Goal: Task Accomplishment & Management: Complete application form

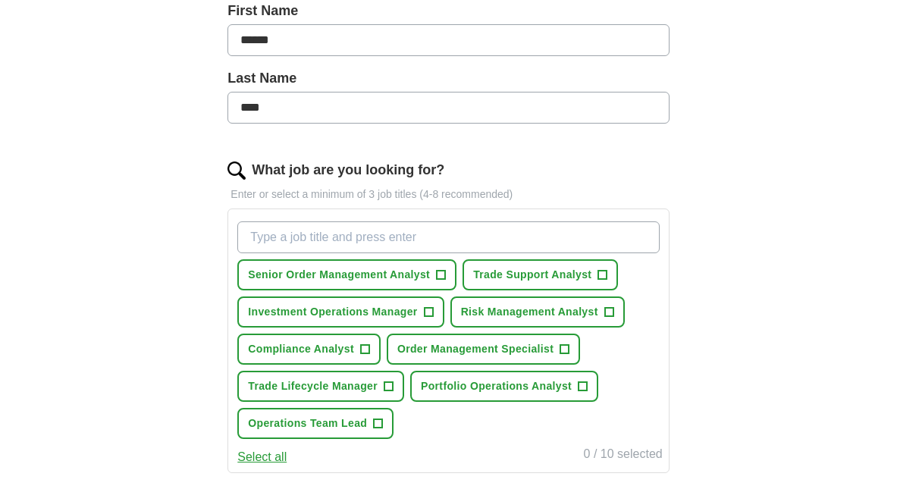
scroll to position [350, 0]
click at [444, 276] on span "+" at bounding box center [441, 275] width 9 height 12
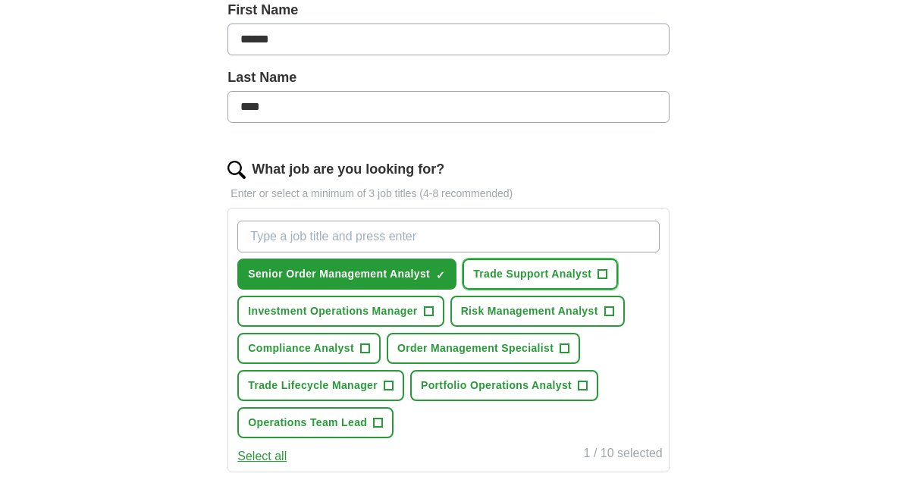
click at [604, 276] on span "+" at bounding box center [602, 275] width 9 height 12
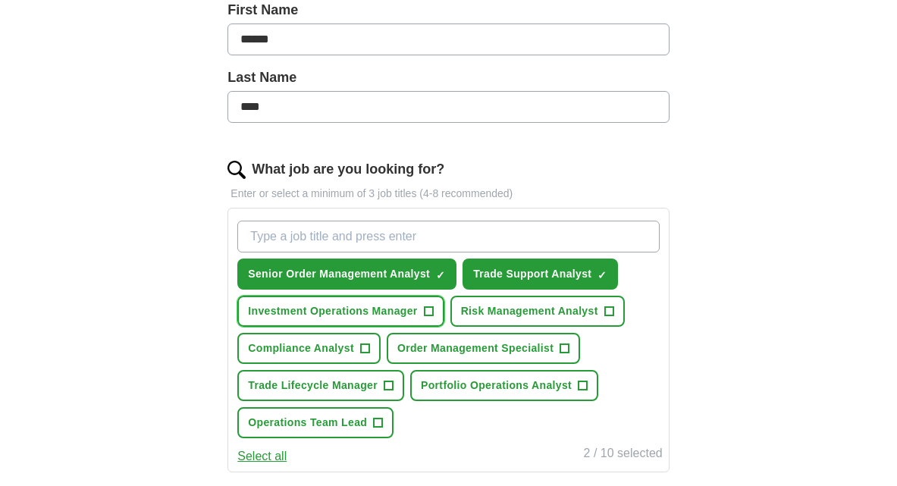
click at [439, 310] on button "Investment Operations Manager +" at bounding box center [340, 311] width 206 height 31
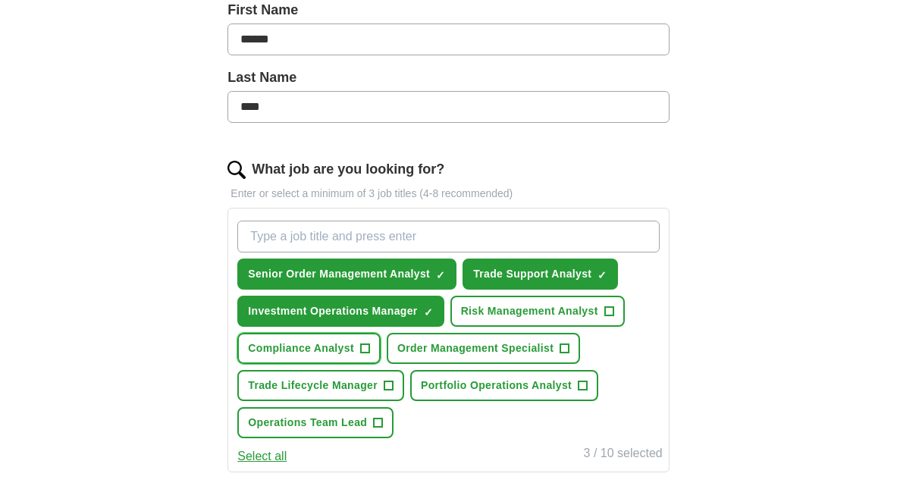
click at [363, 347] on span "+" at bounding box center [364, 349] width 9 height 12
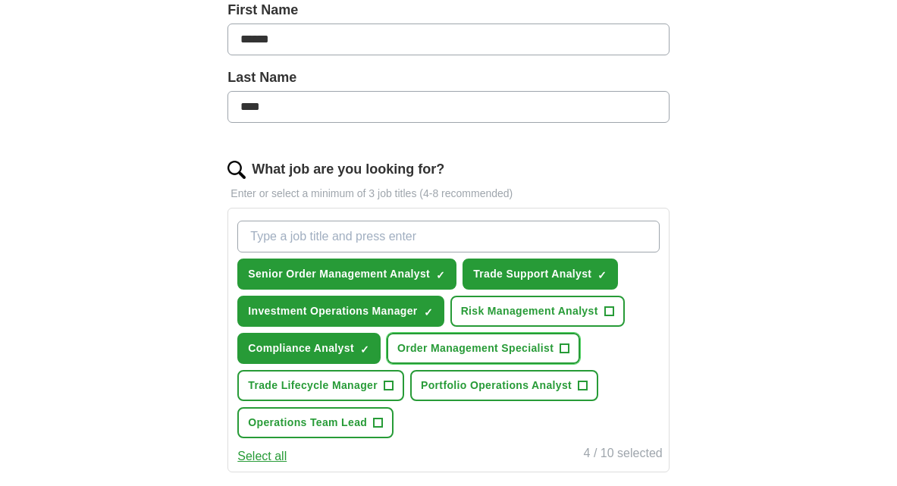
click at [553, 348] on span "Order Management Specialist" at bounding box center [475, 349] width 156 height 16
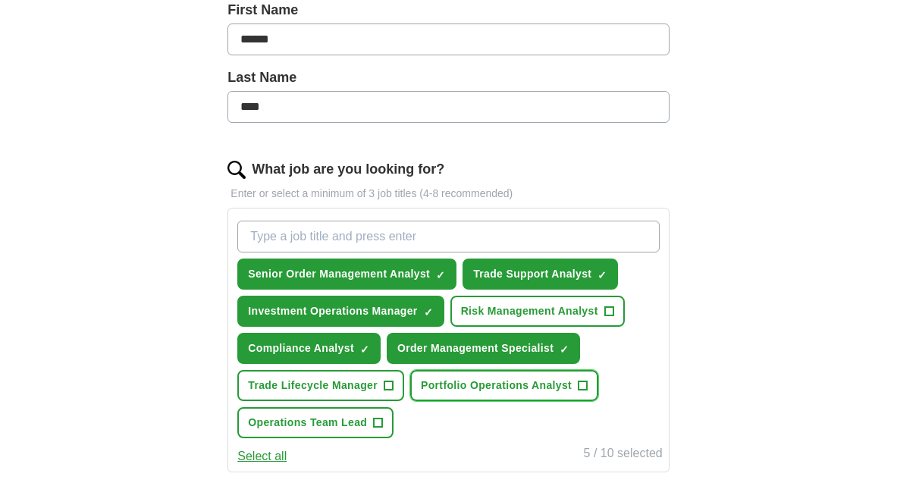
click at [573, 385] on button "Portfolio Operations Analyst +" at bounding box center [504, 385] width 188 height 31
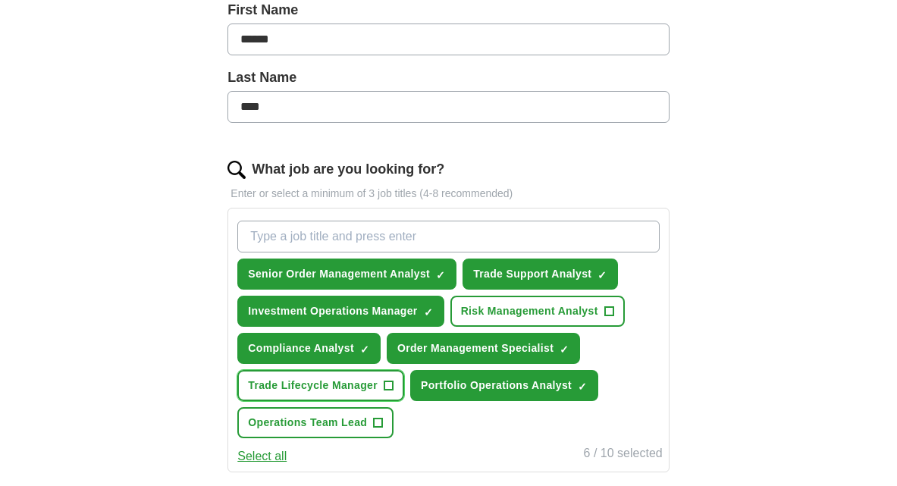
click at [350, 389] on span "Trade Lifecycle Manager" at bounding box center [313, 386] width 130 height 16
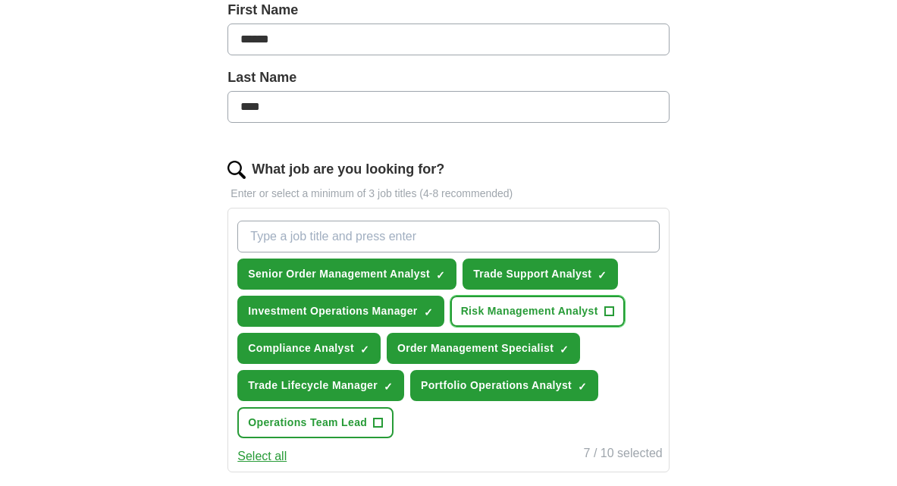
click at [616, 309] on button "Risk Management Analyst +" at bounding box center [538, 311] width 174 height 31
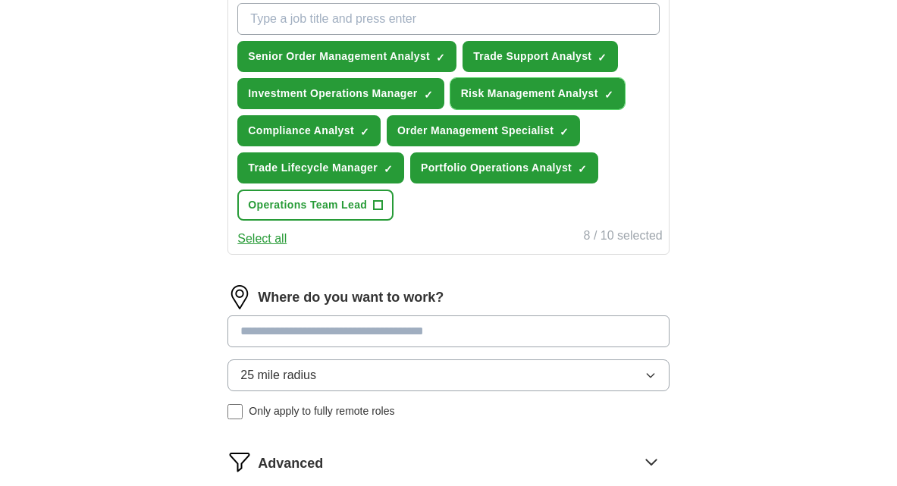
scroll to position [579, 0]
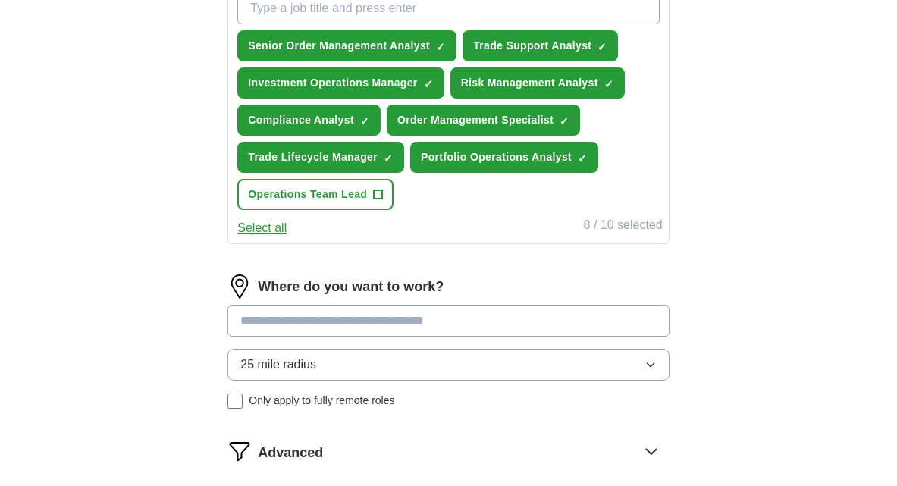
click at [603, 322] on input at bounding box center [448, 321] width 441 height 32
type input "***"
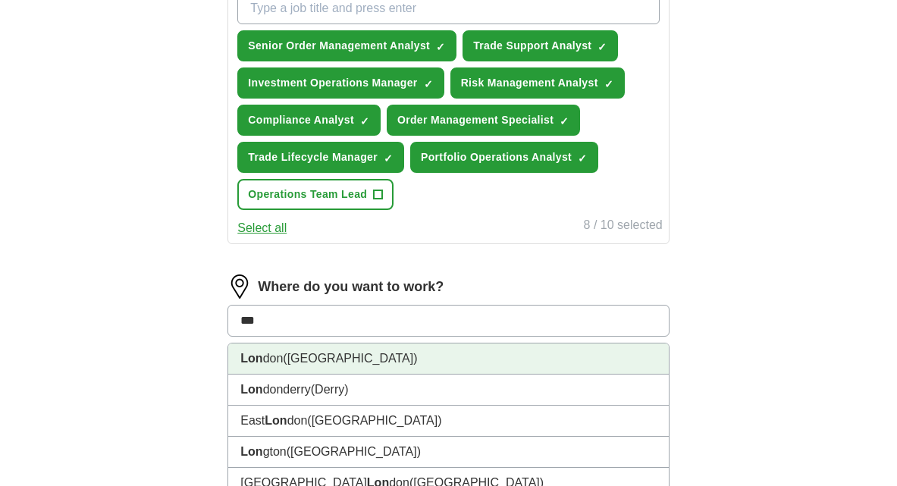
click at [457, 351] on li "Lon don ([GEOGRAPHIC_DATA])" at bounding box center [448, 359] width 440 height 31
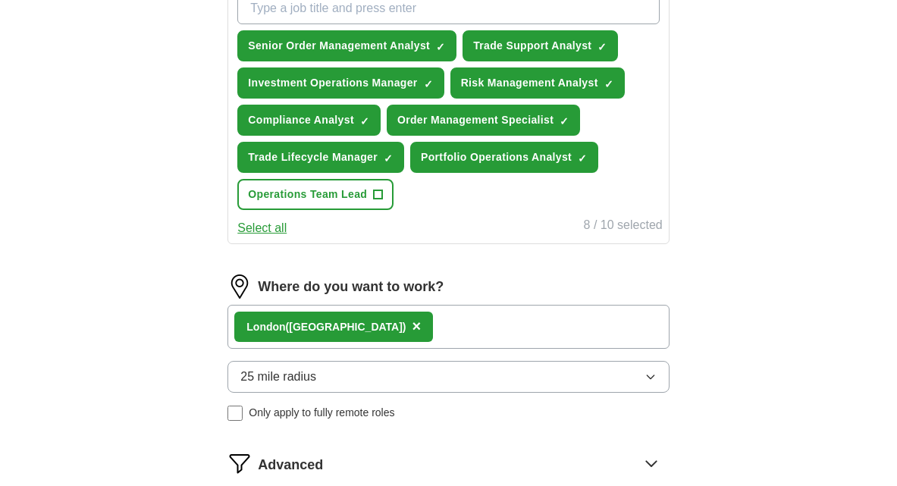
click at [443, 335] on div "Lon don ([GEOGRAPHIC_DATA]) ×" at bounding box center [448, 327] width 441 height 44
click at [419, 325] on div "Lon don ([GEOGRAPHIC_DATA]) ×" at bounding box center [448, 327] width 441 height 44
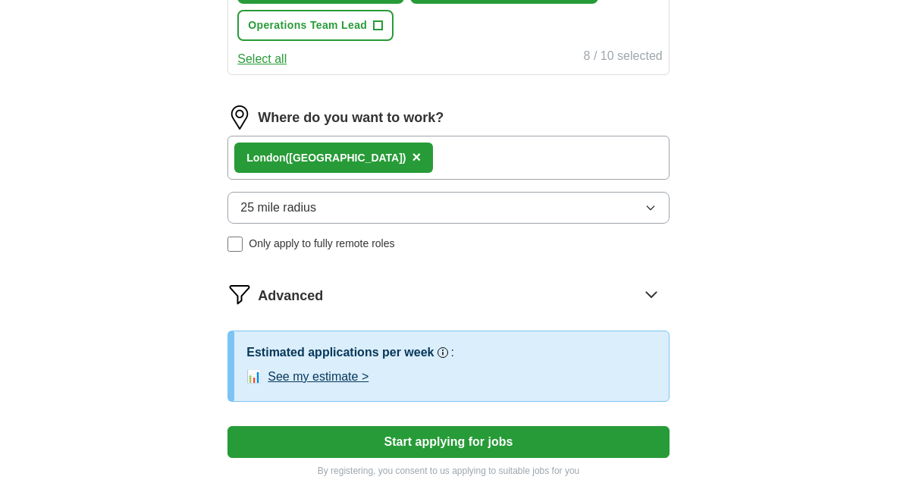
scroll to position [771, 0]
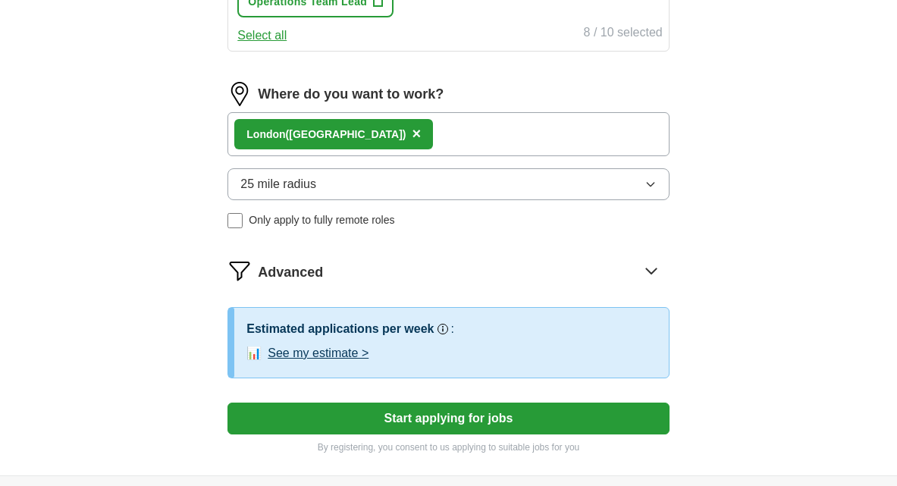
click at [652, 278] on icon at bounding box center [651, 271] width 24 height 24
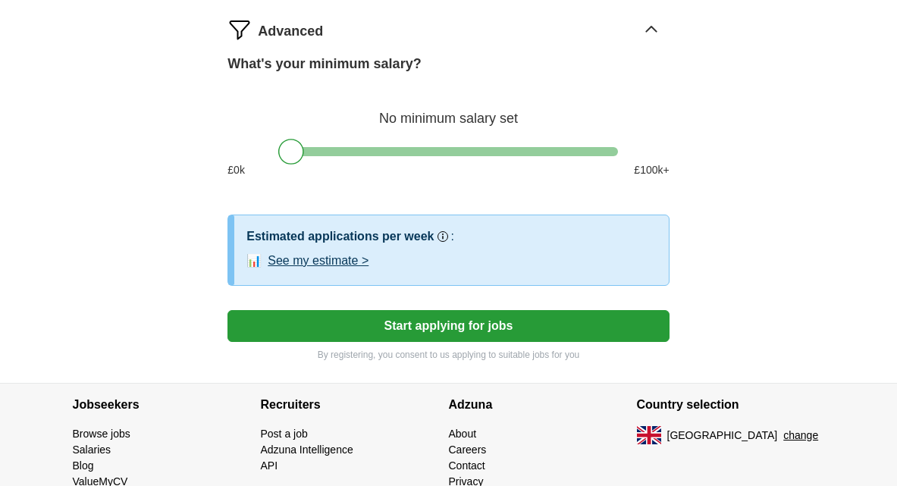
scroll to position [1022, 0]
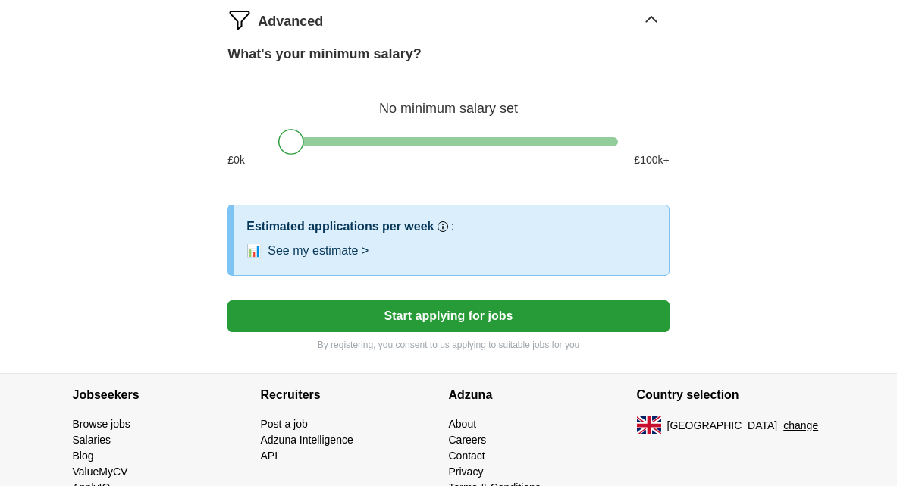
click at [540, 316] on button "Start applying for jobs" at bounding box center [448, 316] width 441 height 32
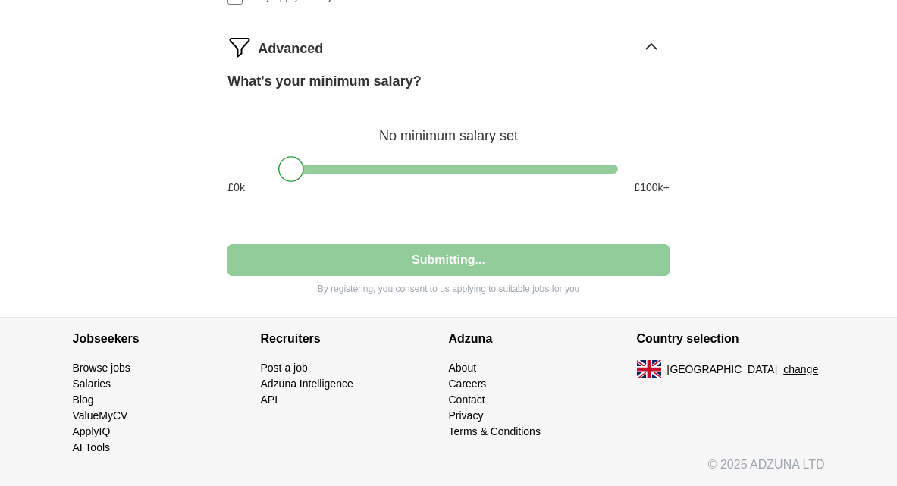
scroll to position [995, 0]
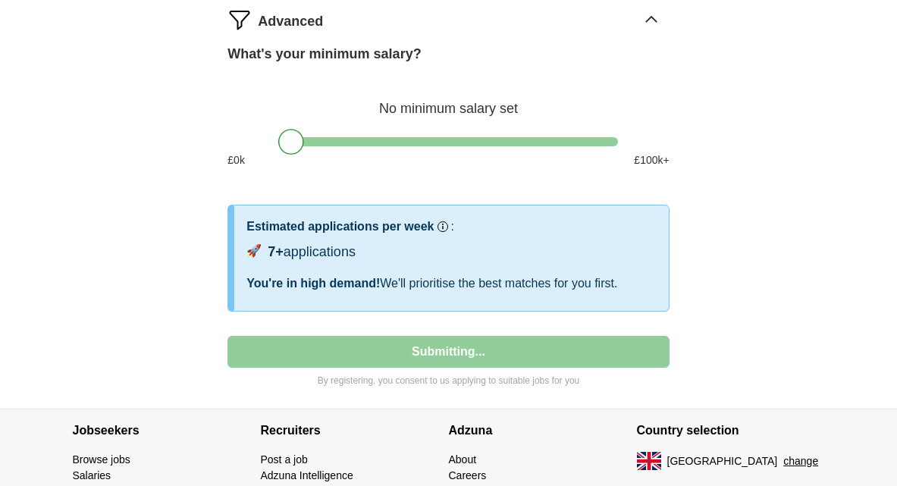
select select "**"
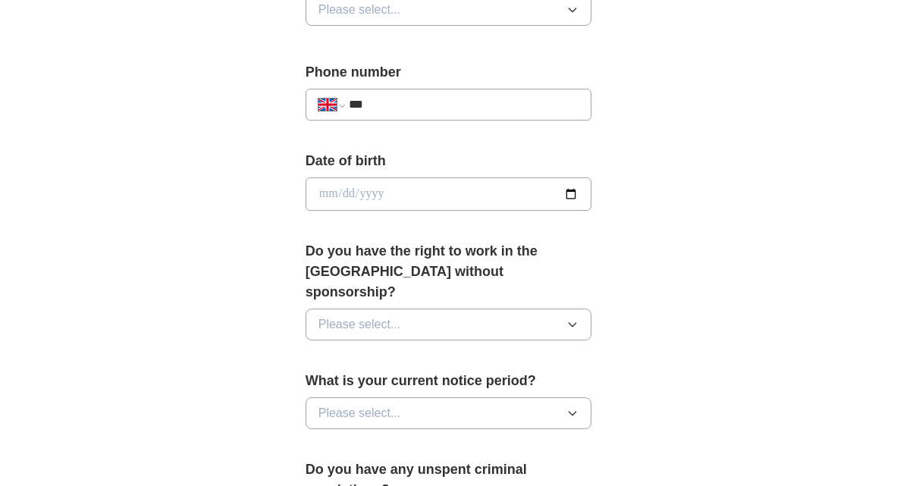
scroll to position [0, 0]
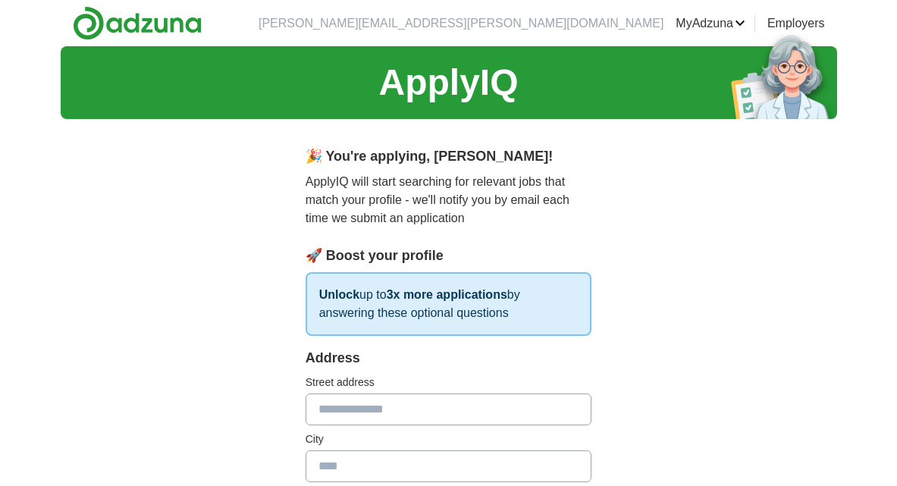
click at [190, 22] on img at bounding box center [137, 23] width 129 height 34
